Goal: Information Seeking & Learning: Understand process/instructions

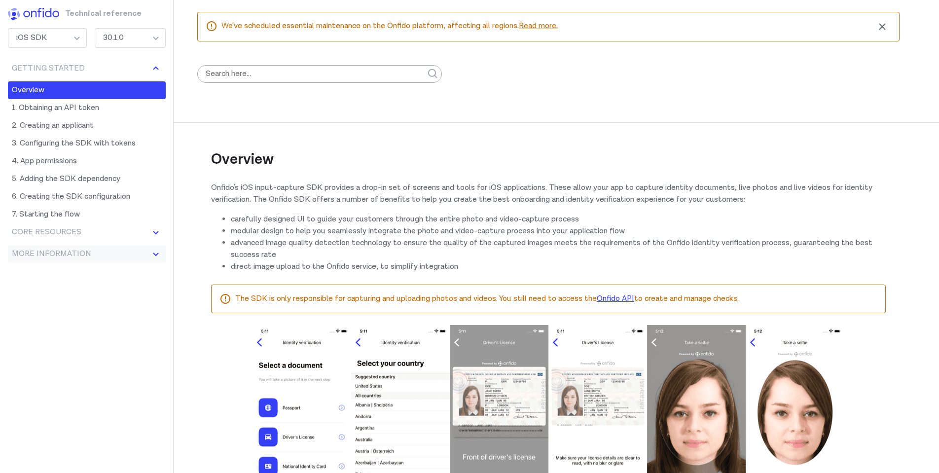
click at [107, 250] on button "More information" at bounding box center [87, 254] width 158 height 18
click at [93, 200] on link "6. Creating the SDK configuration" at bounding box center [87, 197] width 158 height 18
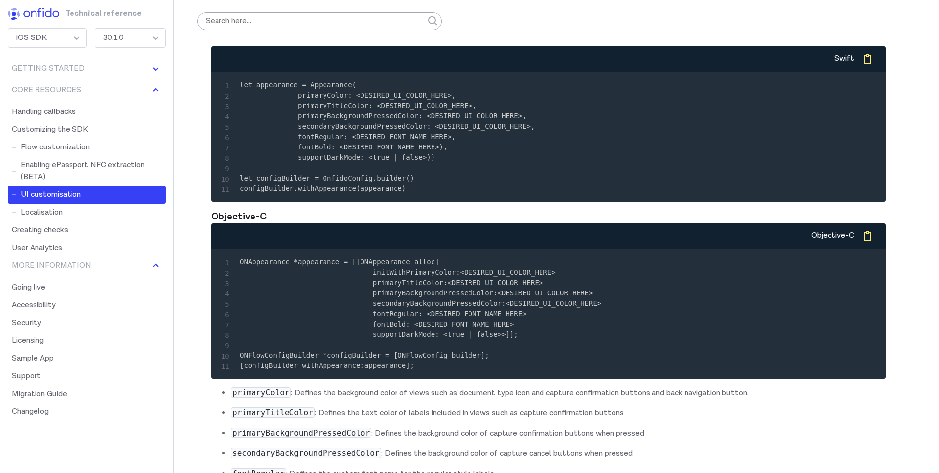
scroll to position [11540, 0]
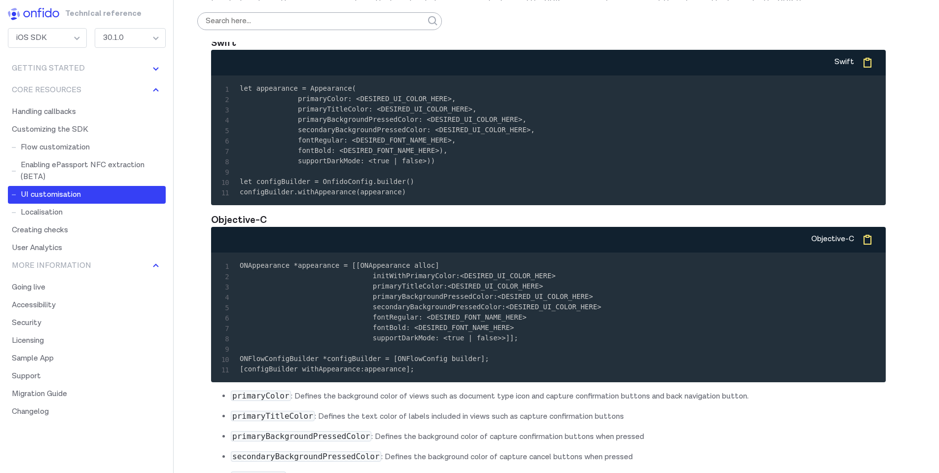
click at [232, 28] on p "To customise:" at bounding box center [548, 22] width 675 height 12
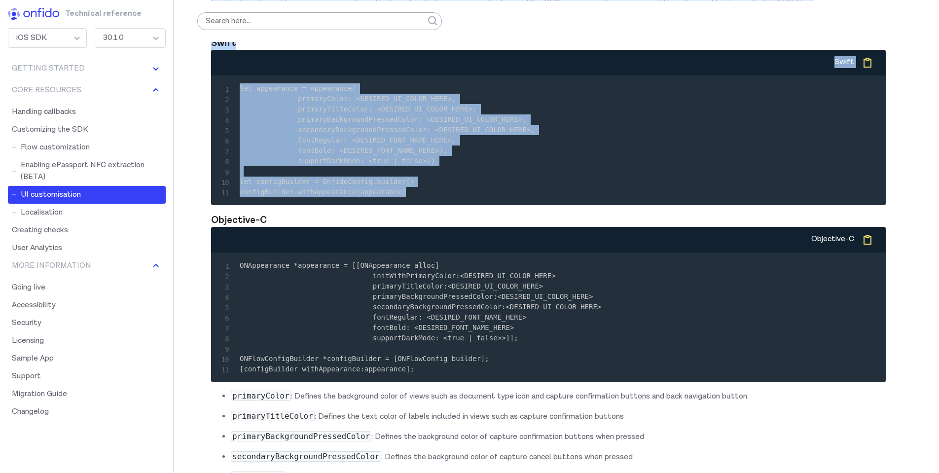
drag, startPoint x: 212, startPoint y: 64, endPoint x: 420, endPoint y: 277, distance: 297.4
click at [420, 277] on div "UI customisation In order to enhance the user experience during the transition …" at bounding box center [548, 352] width 675 height 846
click at [140, 42] on div "30.1.0" at bounding box center [130, 38] width 71 height 20
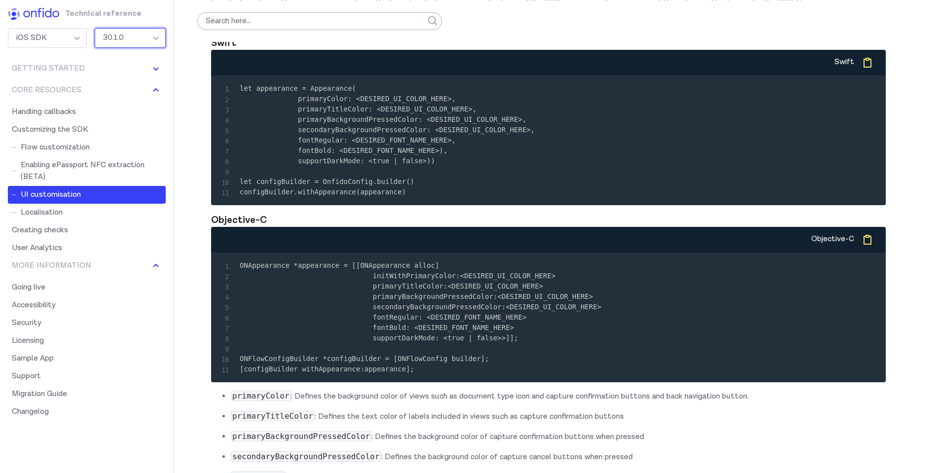
click at [267, 121] on div "UI customisation In order to enhance the user experience during the transition …" at bounding box center [548, 352] width 675 height 846
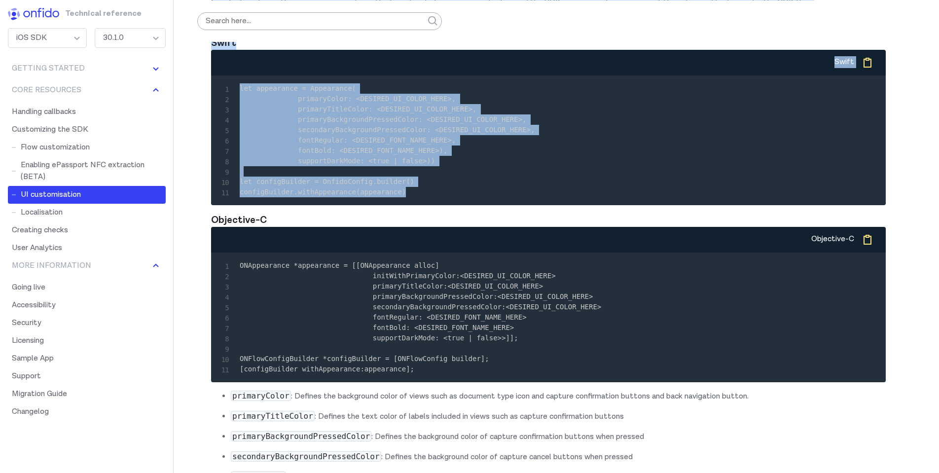
drag, startPoint x: 213, startPoint y: 64, endPoint x: 412, endPoint y: 283, distance: 296.3
click at [412, 283] on div "UI customisation In order to enhance the user experience during the transition …" at bounding box center [548, 352] width 675 height 846
copy div "UI customisation In order to enhance the user experience during the transition …"
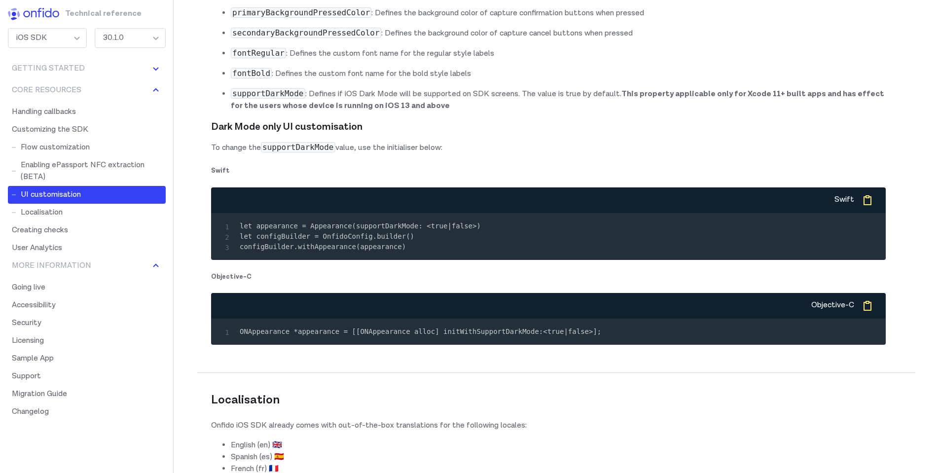
scroll to position [11978, 0]
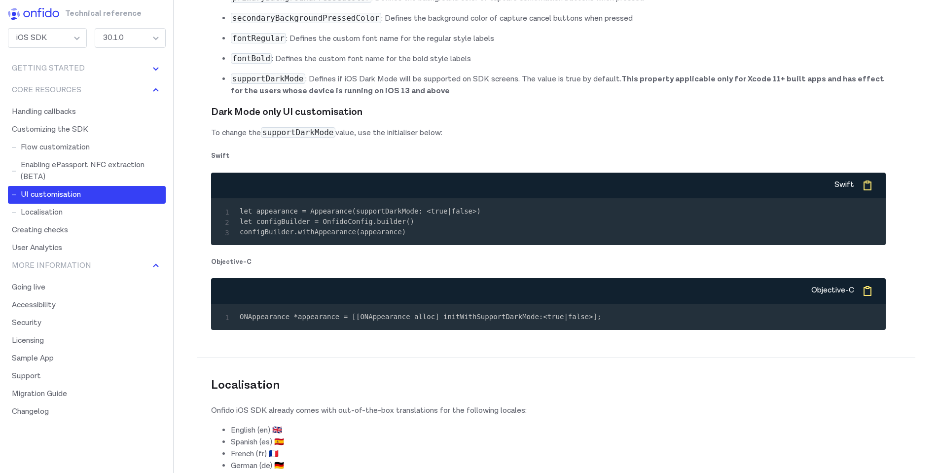
click at [219, 47] on ul "primaryColor : Defines the background color of views such as document type icon…" at bounding box center [548, 24] width 675 height 145
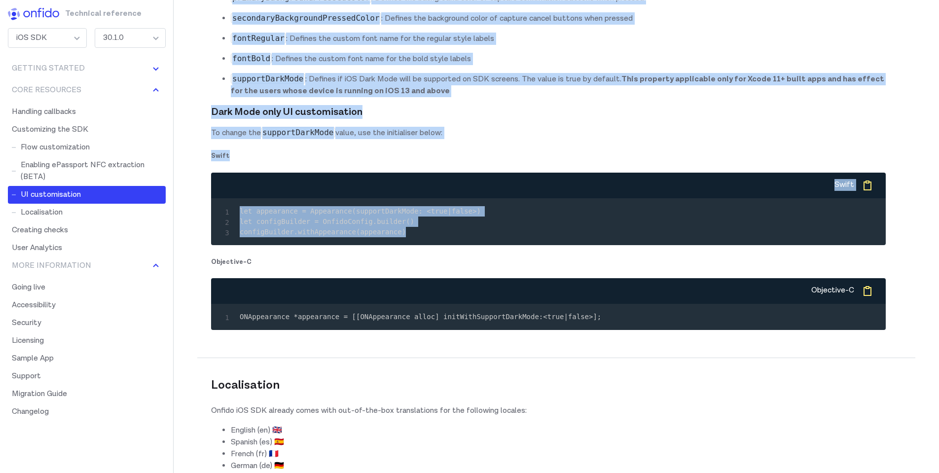
drag, startPoint x: 213, startPoint y: 36, endPoint x: 428, endPoint y: 322, distance: 357.4
copy div "primaryColor : Defines the background color of views such as document type icon…"
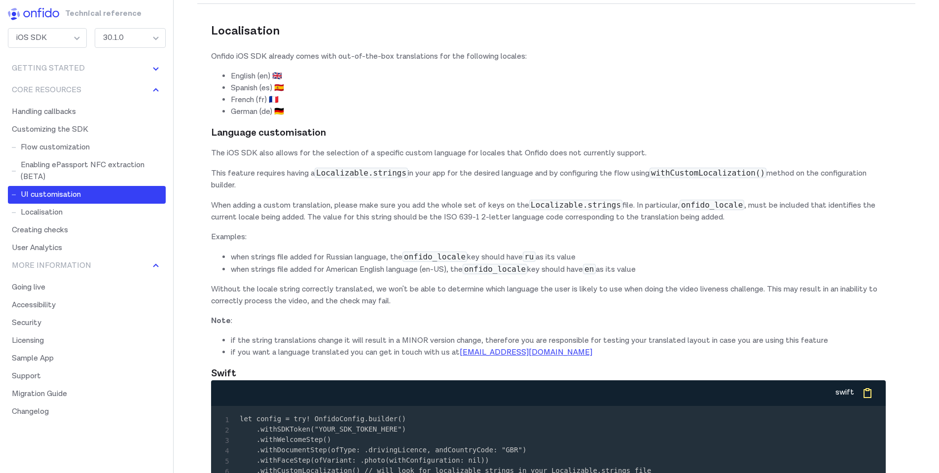
scroll to position [12368, 0]
